Goal: Information Seeking & Learning: Learn about a topic

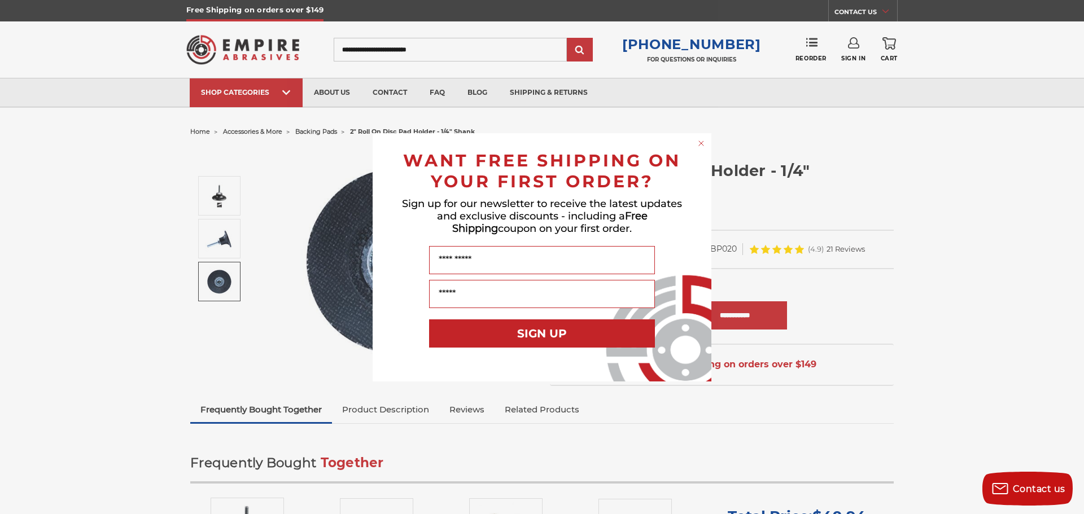
drag, startPoint x: 0, startPoint y: 192, endPoint x: 619, endPoint y: 156, distance: 620.2
click at [1, 192] on div "Close dialog WANT FREE SHIPPING ON YOUR FIRST ORDER? Sign up for our newsletter…" at bounding box center [542, 257] width 1084 height 514
click at [702, 142] on icon "Close dialog" at bounding box center [701, 143] width 5 height 5
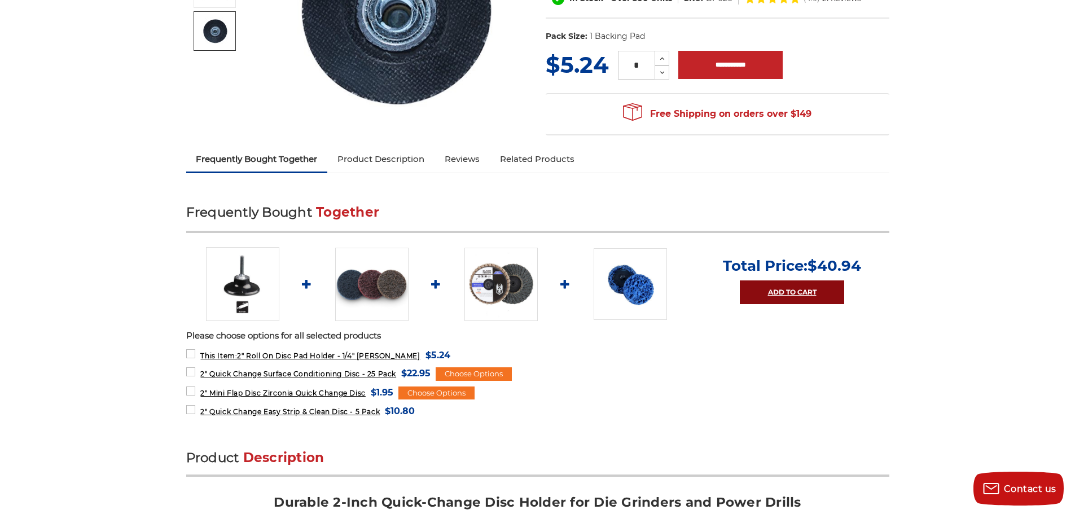
scroll to position [282, 0]
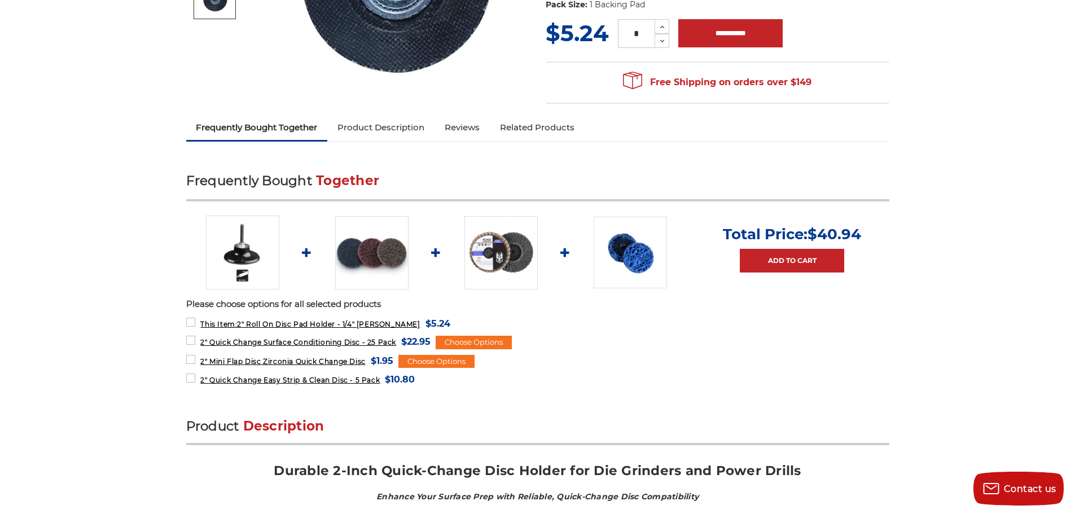
click at [228, 248] on img at bounding box center [242, 252] width 73 height 73
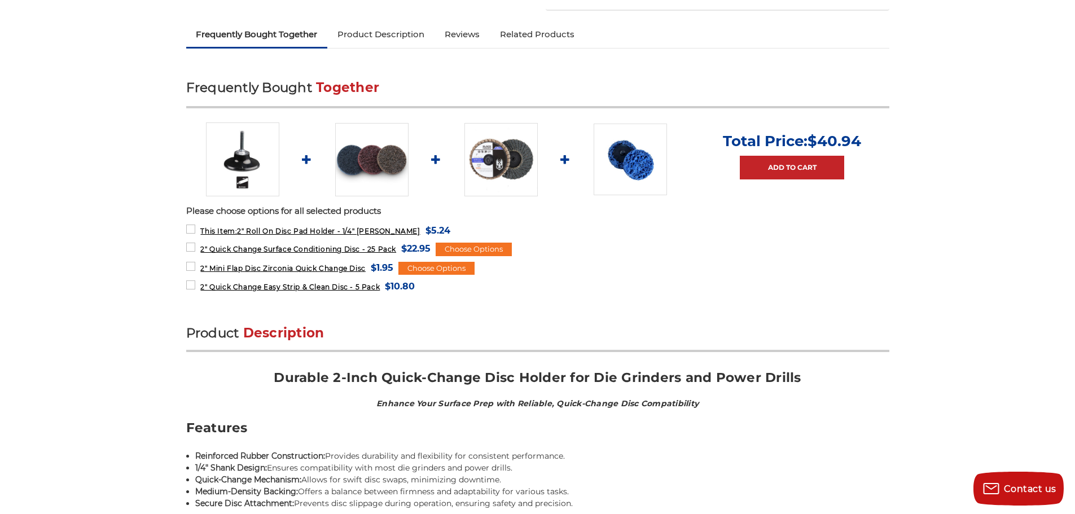
scroll to position [395, 0]
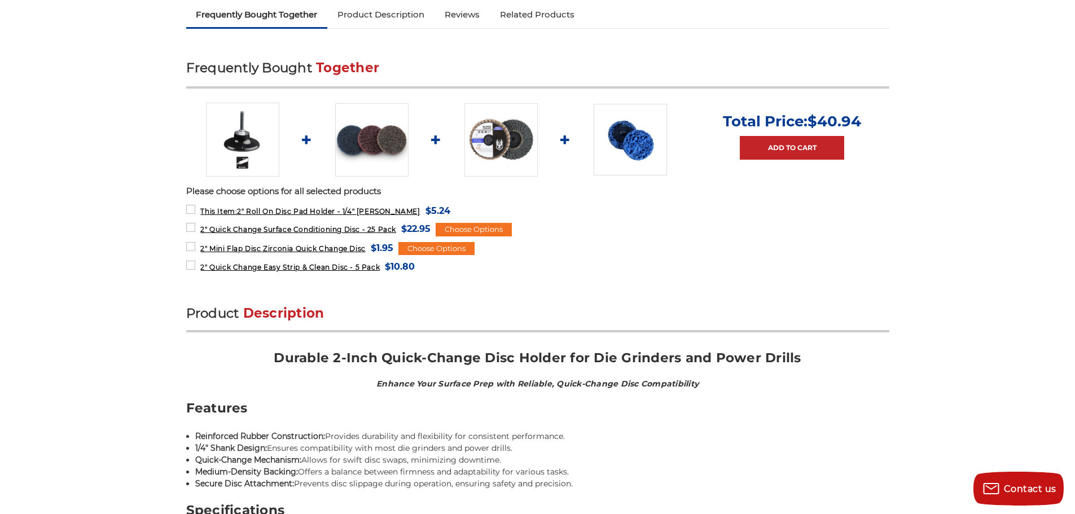
click at [488, 149] on img at bounding box center [501, 139] width 73 height 73
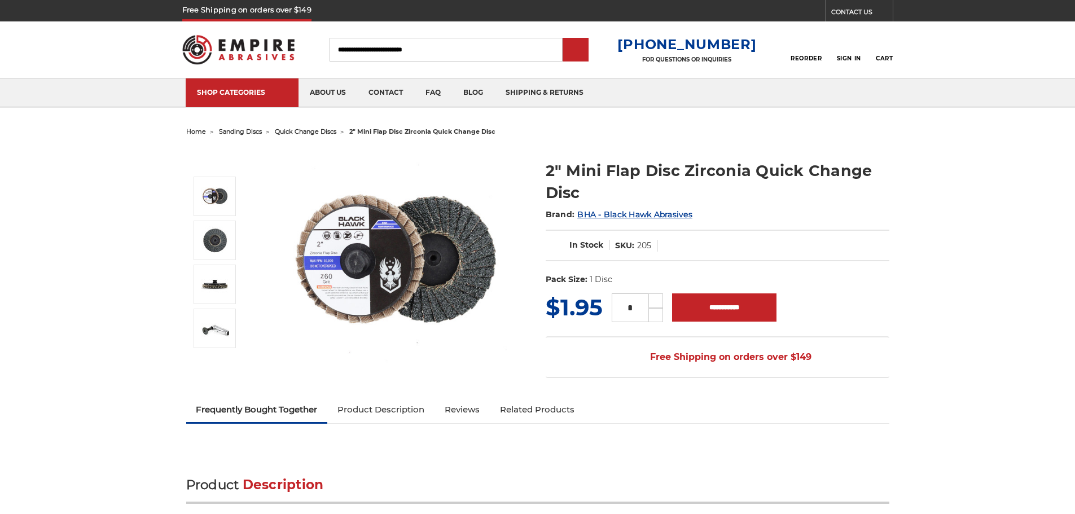
click at [488, 149] on img at bounding box center [396, 261] width 226 height 226
